Goal: Task Accomplishment & Management: Complete application form

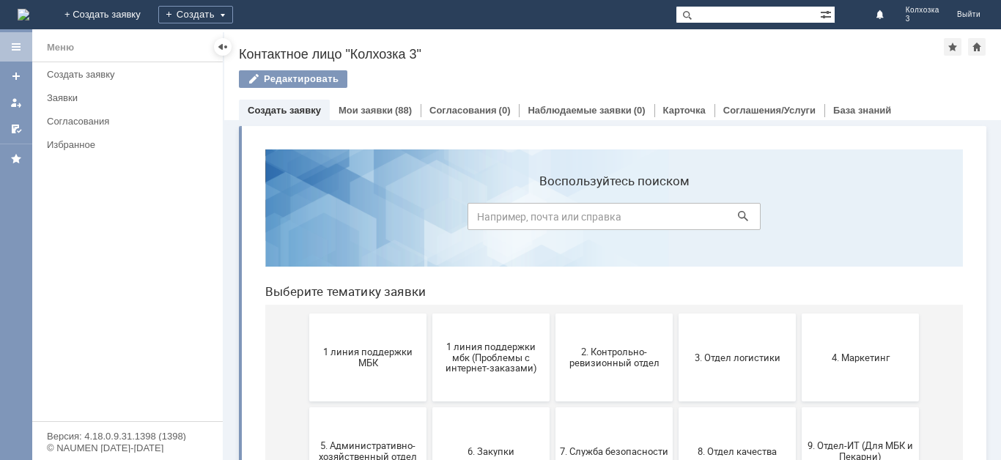
click at [305, 107] on link "Создать заявку" at bounding box center [284, 110] width 73 height 11
click at [303, 111] on link "Создать заявку" at bounding box center [284, 110] width 73 height 11
click at [358, 110] on link "Мои заявки" at bounding box center [365, 110] width 54 height 11
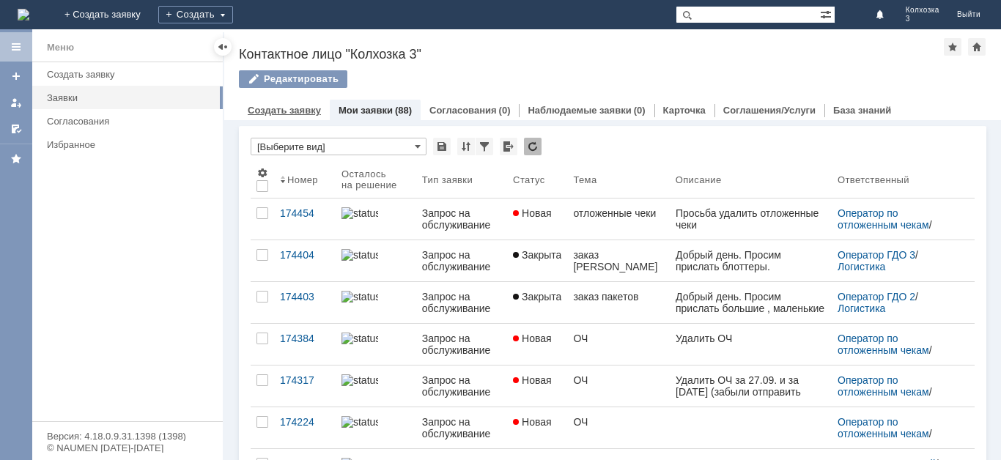
click at [283, 114] on link "Создать заявку" at bounding box center [284, 110] width 73 height 11
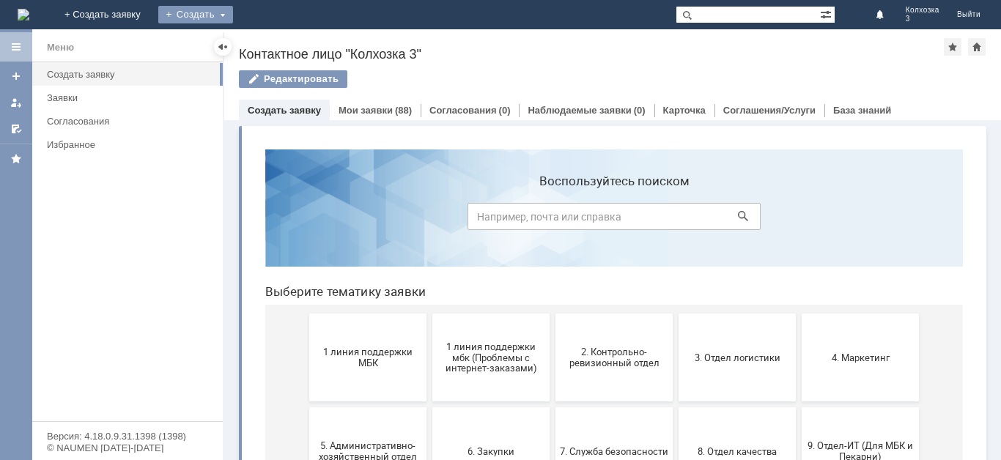
click at [233, 13] on div "Создать" at bounding box center [195, 15] width 75 height 18
click at [273, 40] on link "Заявка" at bounding box center [216, 44] width 111 height 18
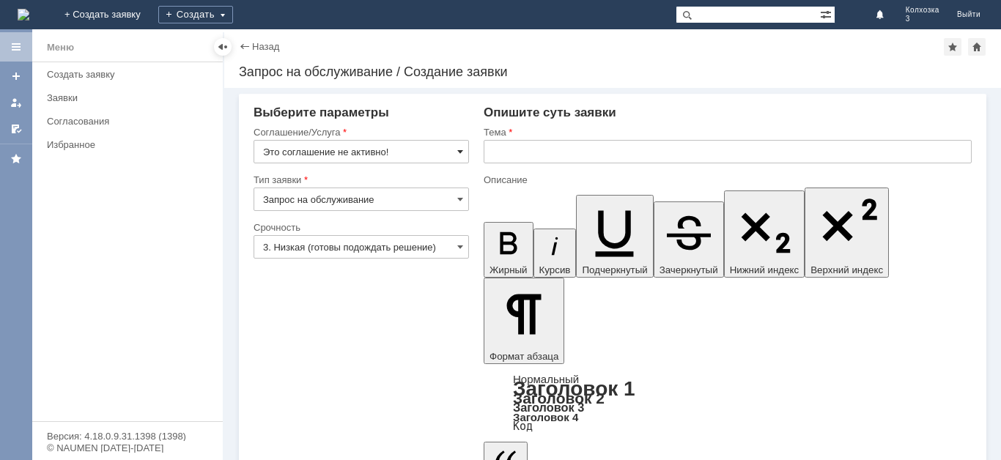
click at [458, 151] on span at bounding box center [460, 152] width 6 height 12
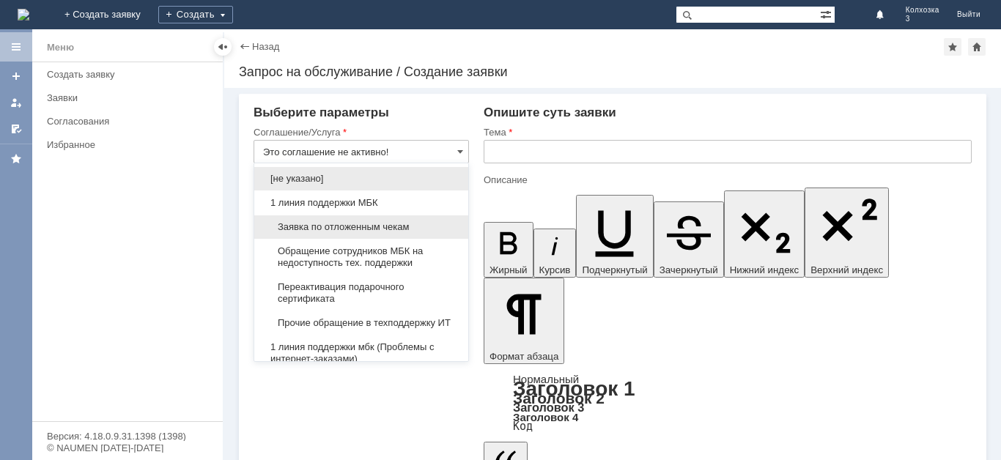
click at [367, 226] on span "Заявка по отложенным чекам" at bounding box center [361, 227] width 196 height 12
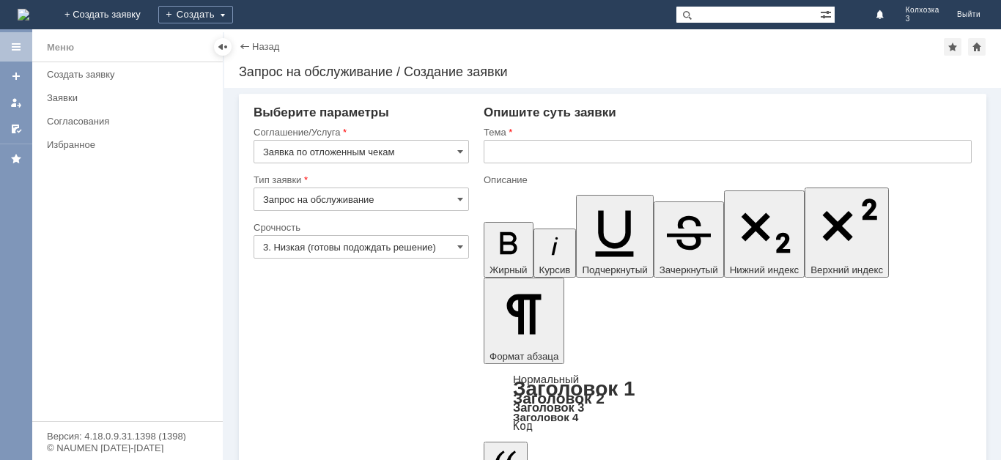
type input "Заявка по отложенным чекам"
click at [458, 248] on span at bounding box center [460, 247] width 6 height 12
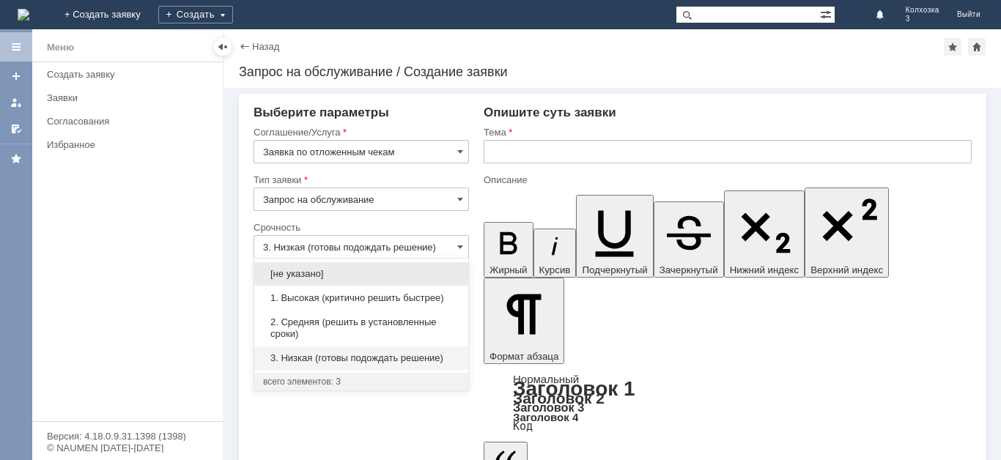
drag, startPoint x: 371, startPoint y: 322, endPoint x: 427, endPoint y: 263, distance: 81.9
click at [372, 320] on span "2. Средняя (решить в установленные сроки)" at bounding box center [361, 327] width 196 height 23
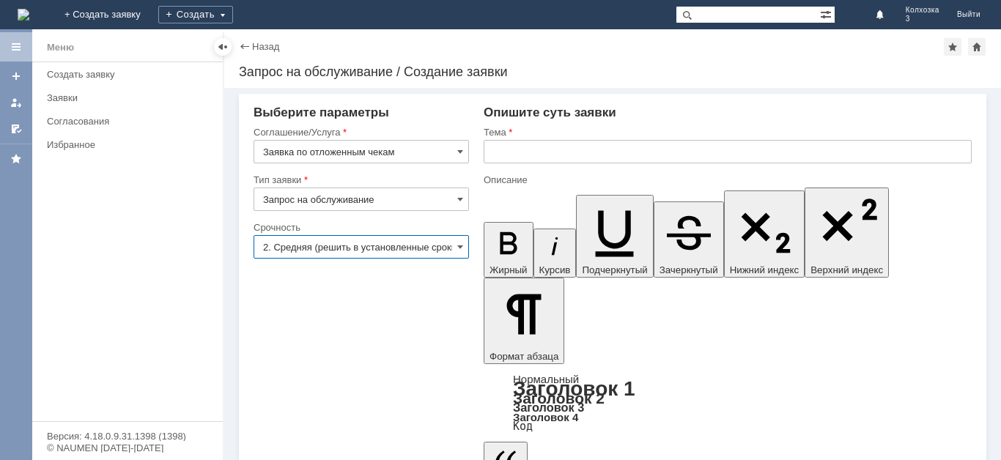
type input "2. Средняя (решить в установленные сроки)"
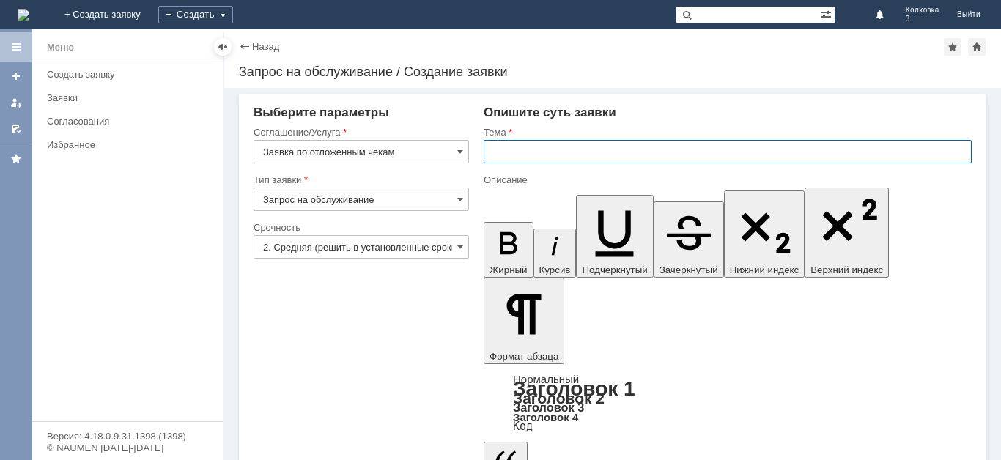
click at [527, 150] on input "text" at bounding box center [728, 151] width 488 height 23
type input "ОЧ"
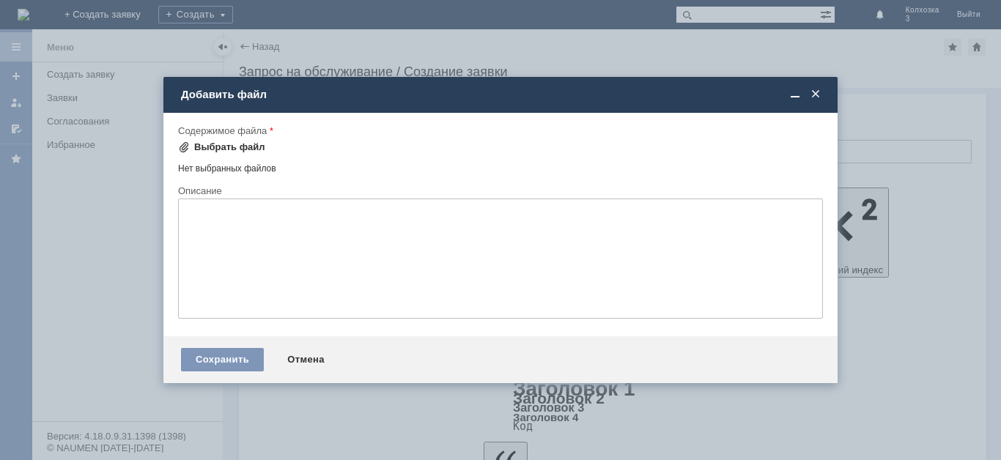
click at [181, 142] on span at bounding box center [184, 147] width 12 height 12
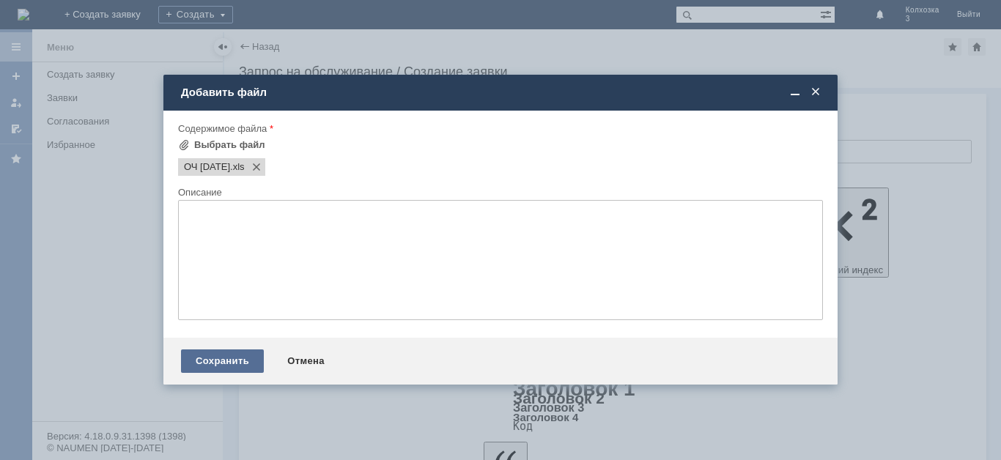
click at [239, 353] on div "Сохранить" at bounding box center [222, 360] width 83 height 23
